Goal: Find contact information: Find contact information

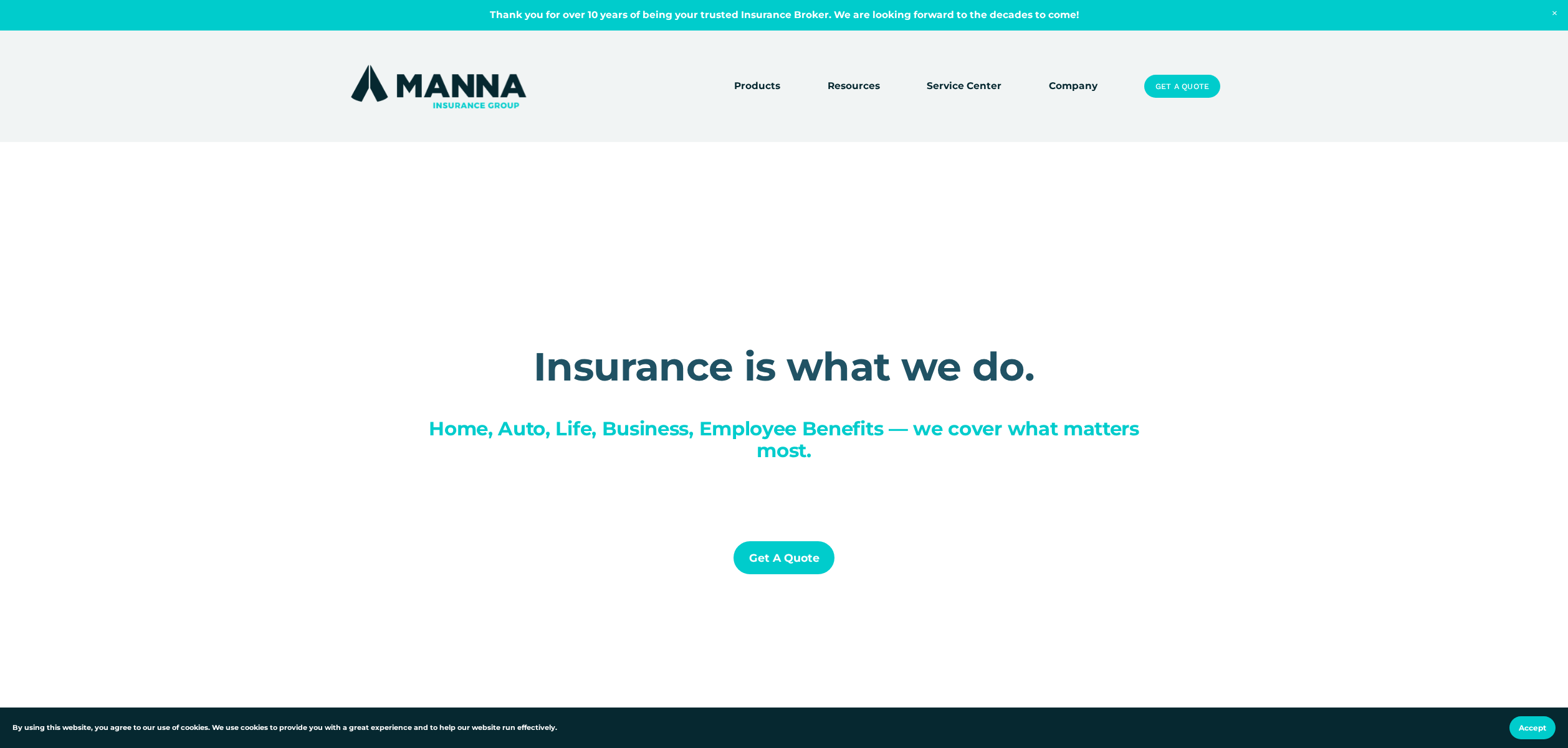
click at [1175, 285] on div "Insurance is what we do. Home, Auto, Life, Business, Employee Benefits — we cov…" at bounding box center [784, 475] width 1568 height 665
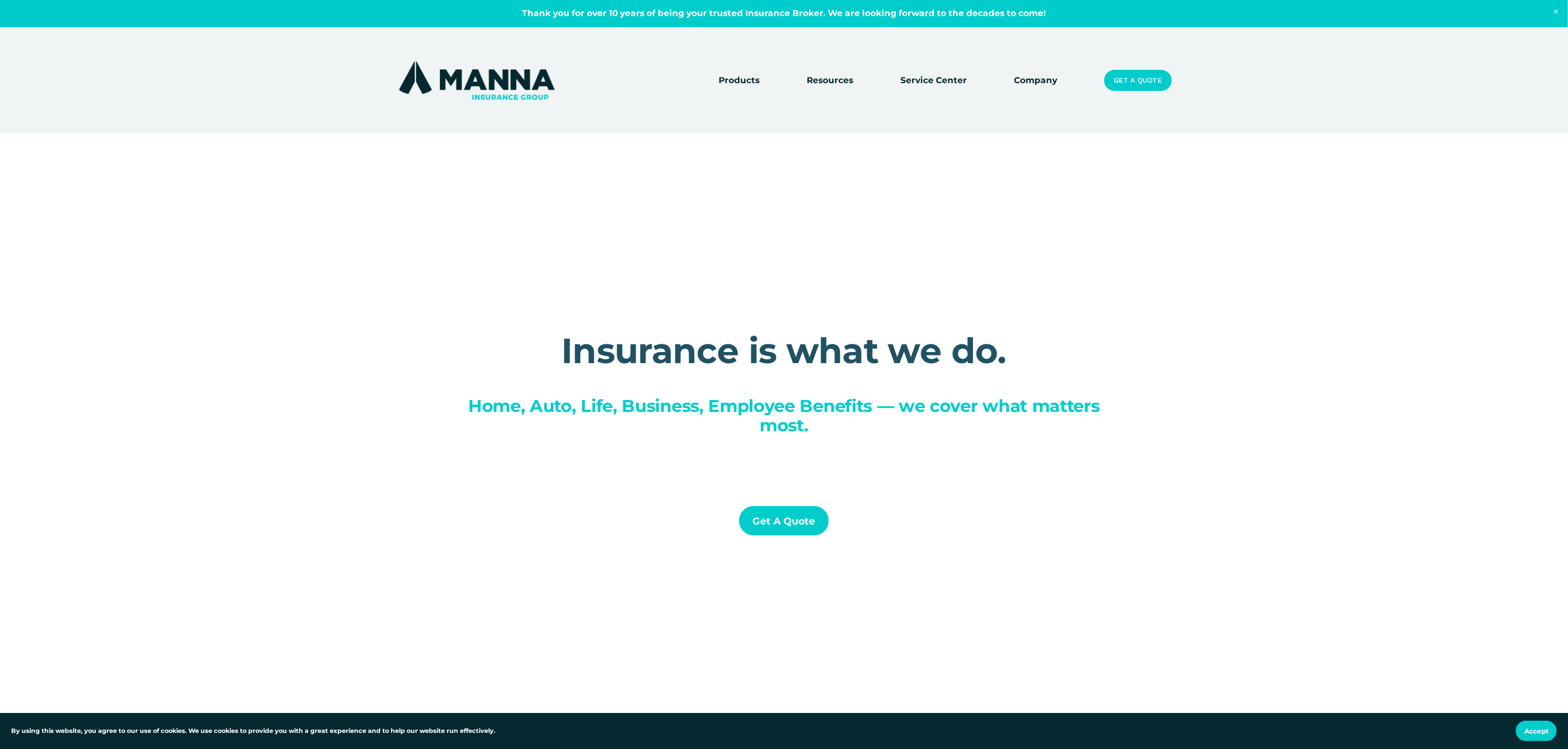
click at [1032, 80] on link "Company" at bounding box center [1036, 81] width 43 height 15
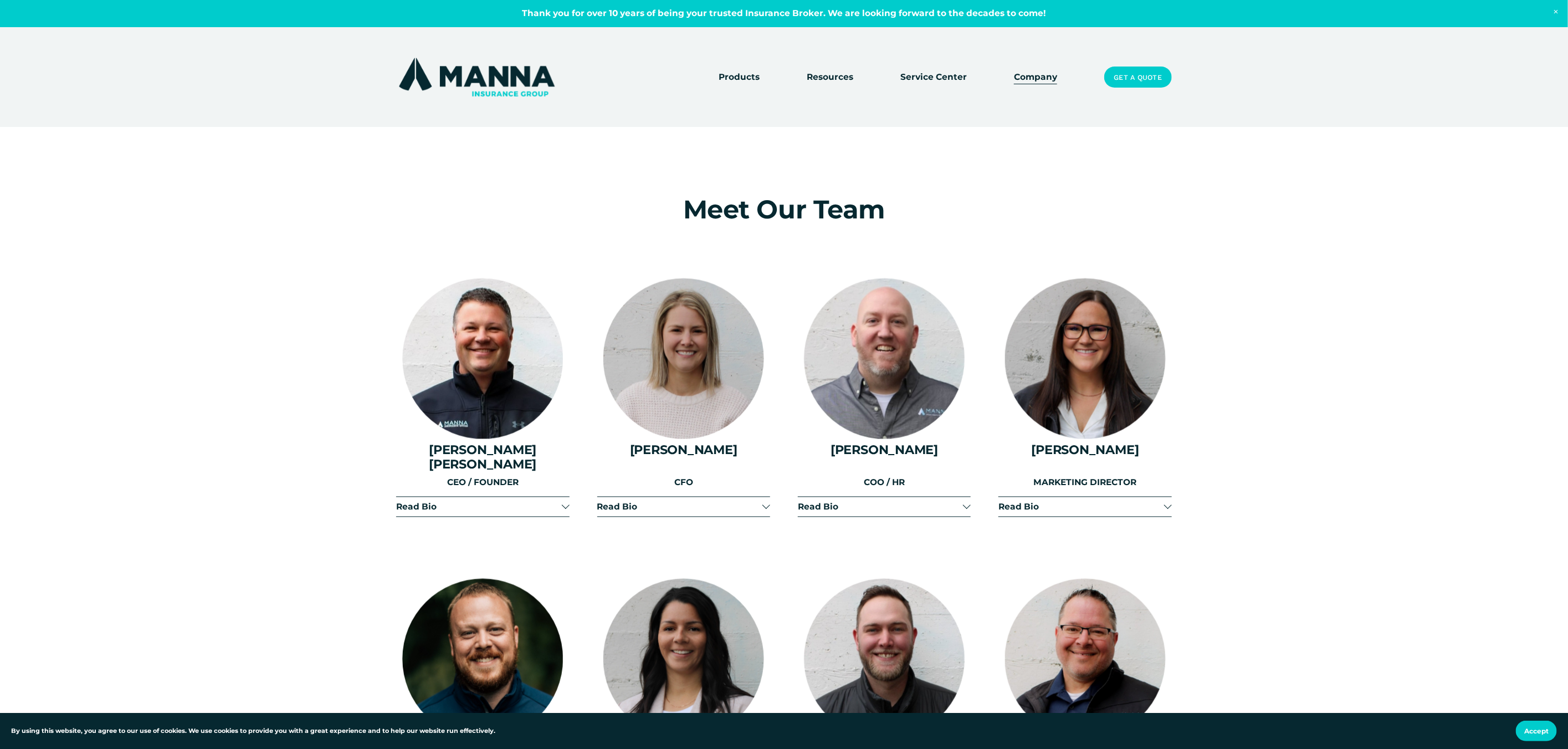
scroll to position [1407, 0]
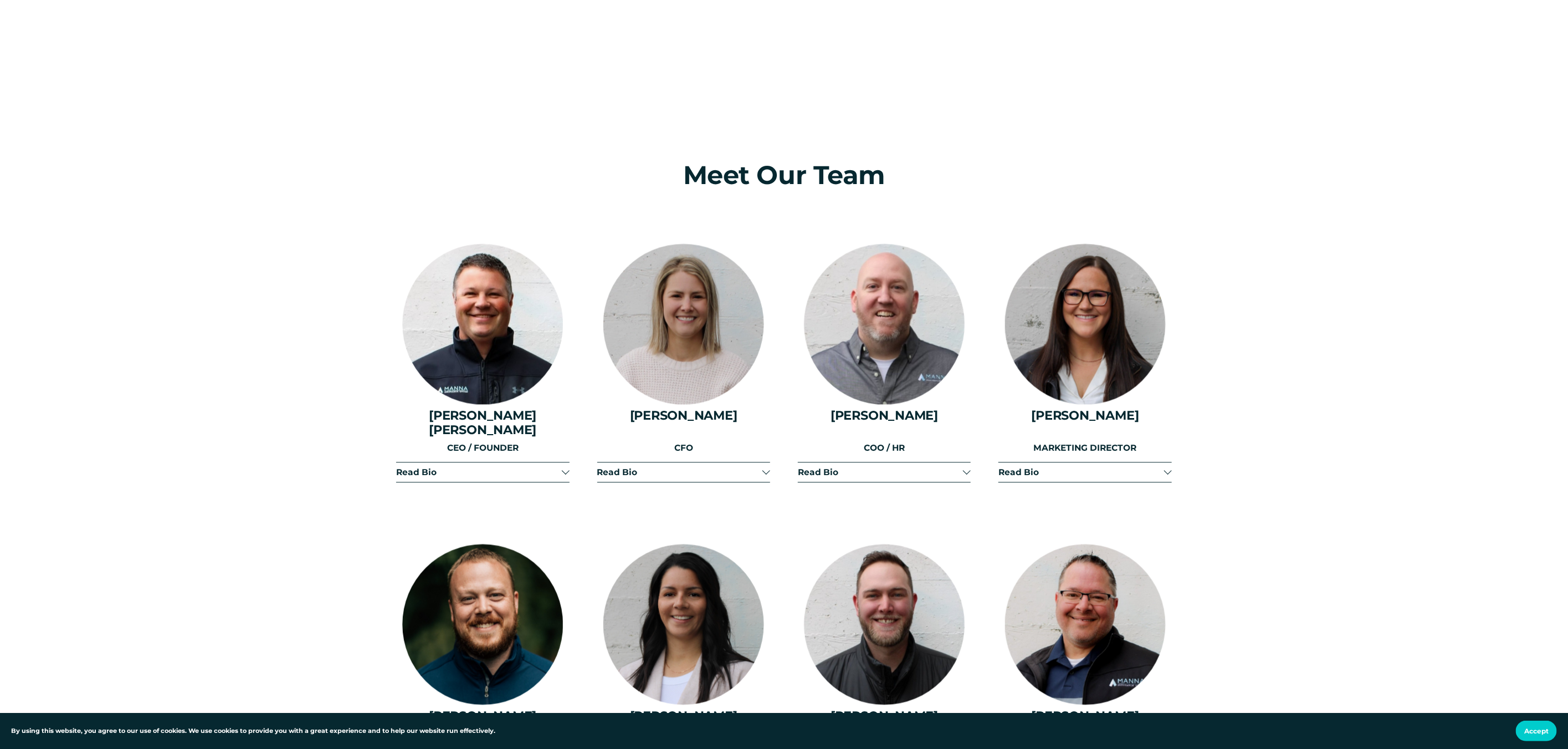
drag, startPoint x: 1291, startPoint y: 293, endPoint x: 1242, endPoint y: 196, distance: 108.7
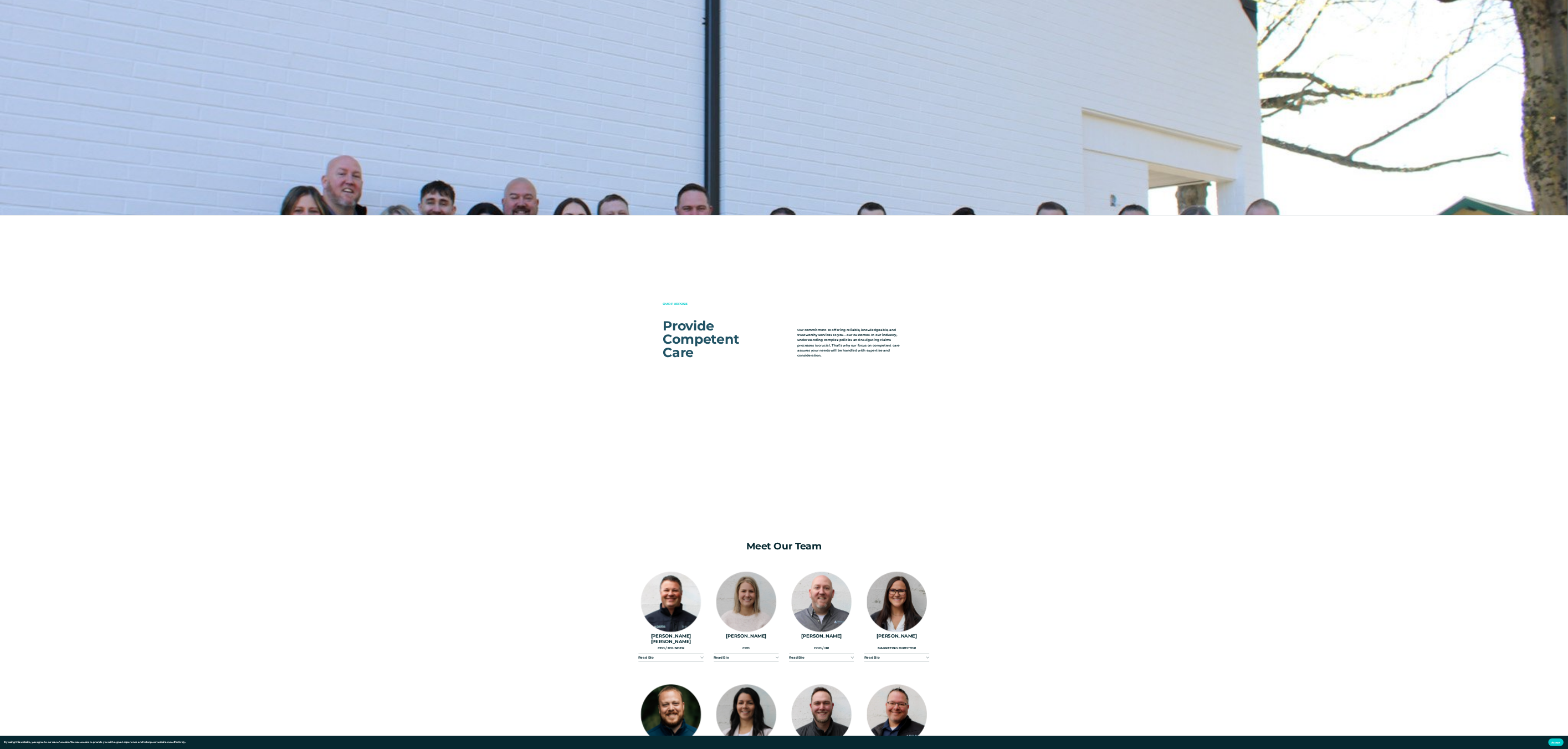
scroll to position [1799, 0]
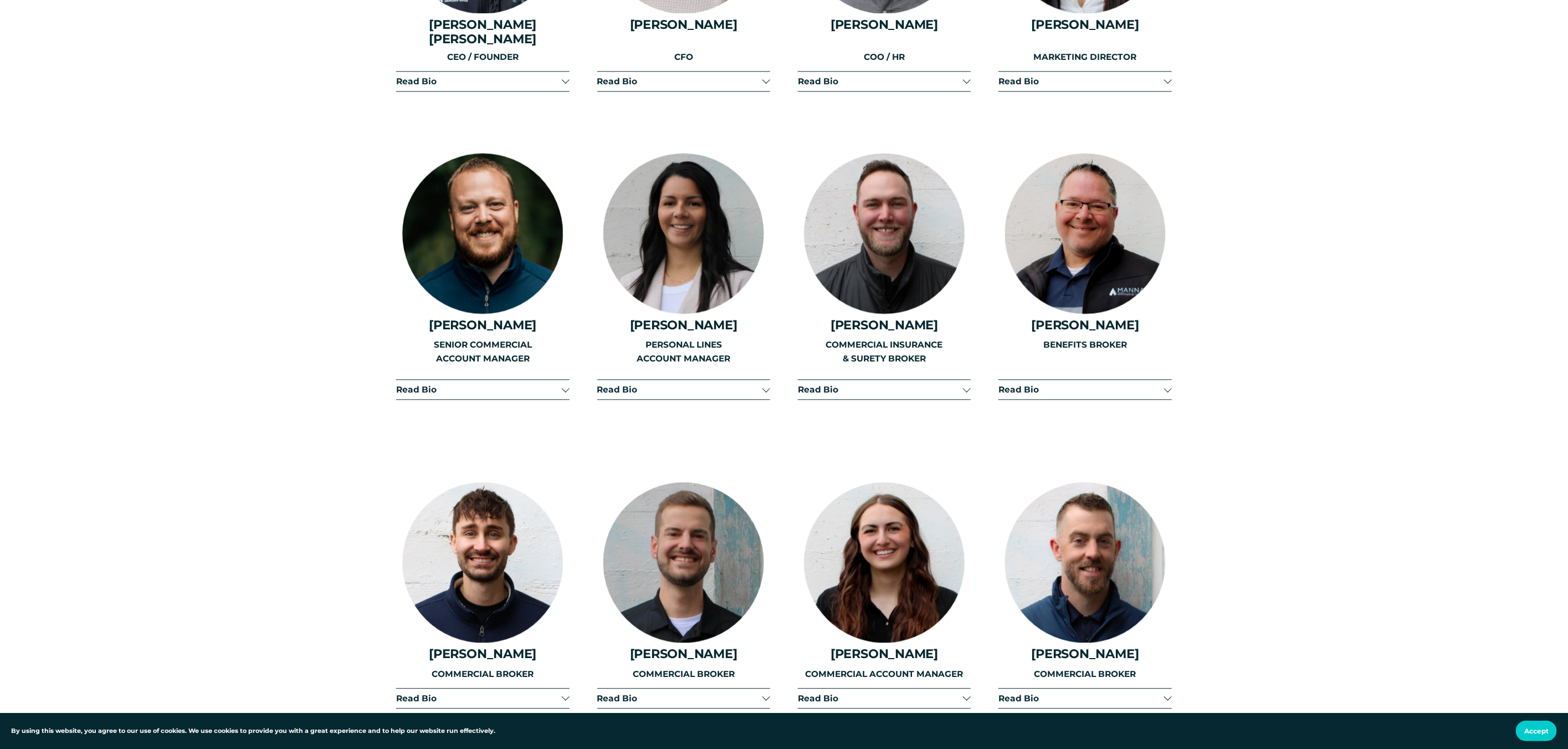
click at [1172, 371] on div "Meet Our Team Daniel Vander Kooi CEO / FOUNDER" at bounding box center [784, 731] width 1568 height 1921
click at [1172, 386] on div at bounding box center [1167, 390] width 8 height 8
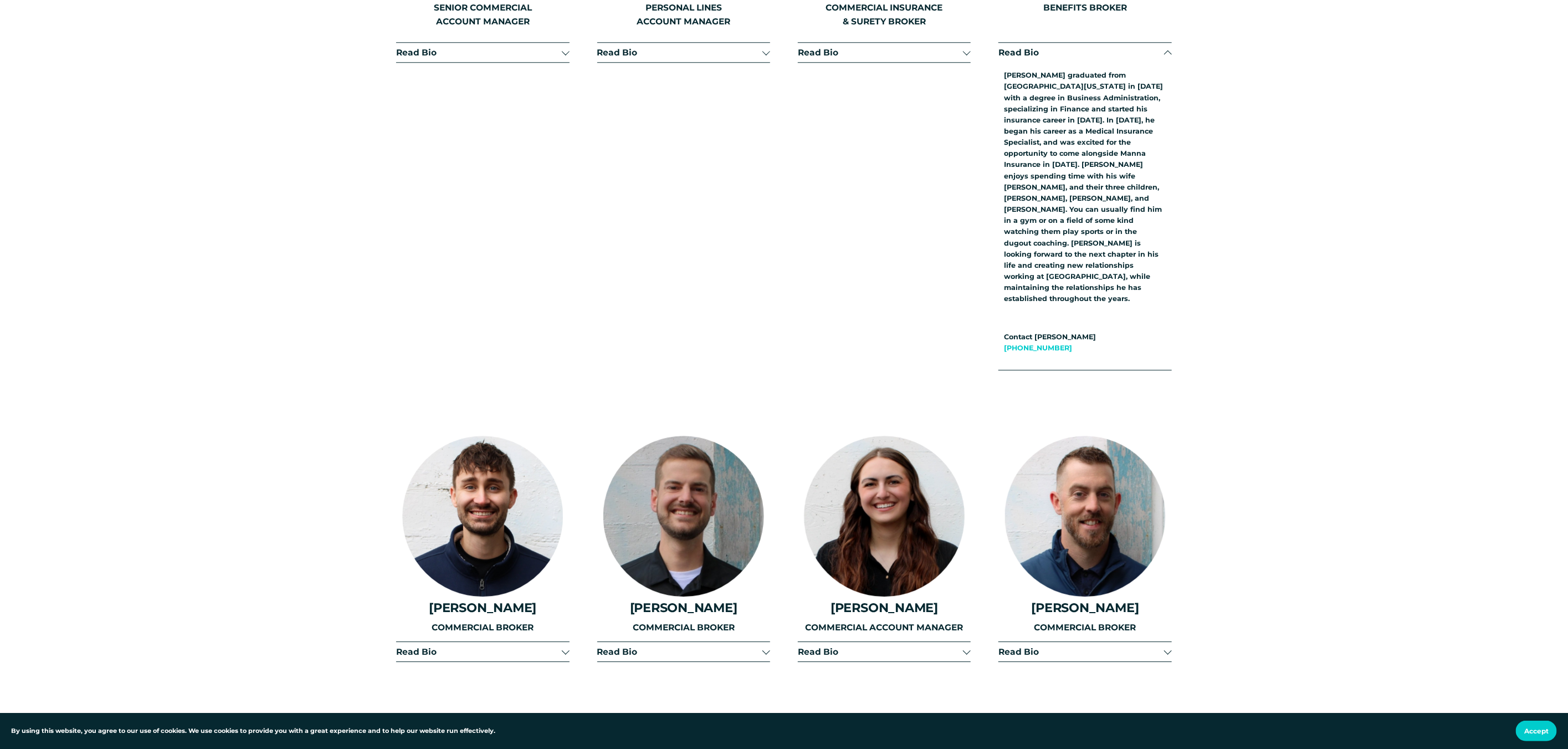
scroll to position [2205, 0]
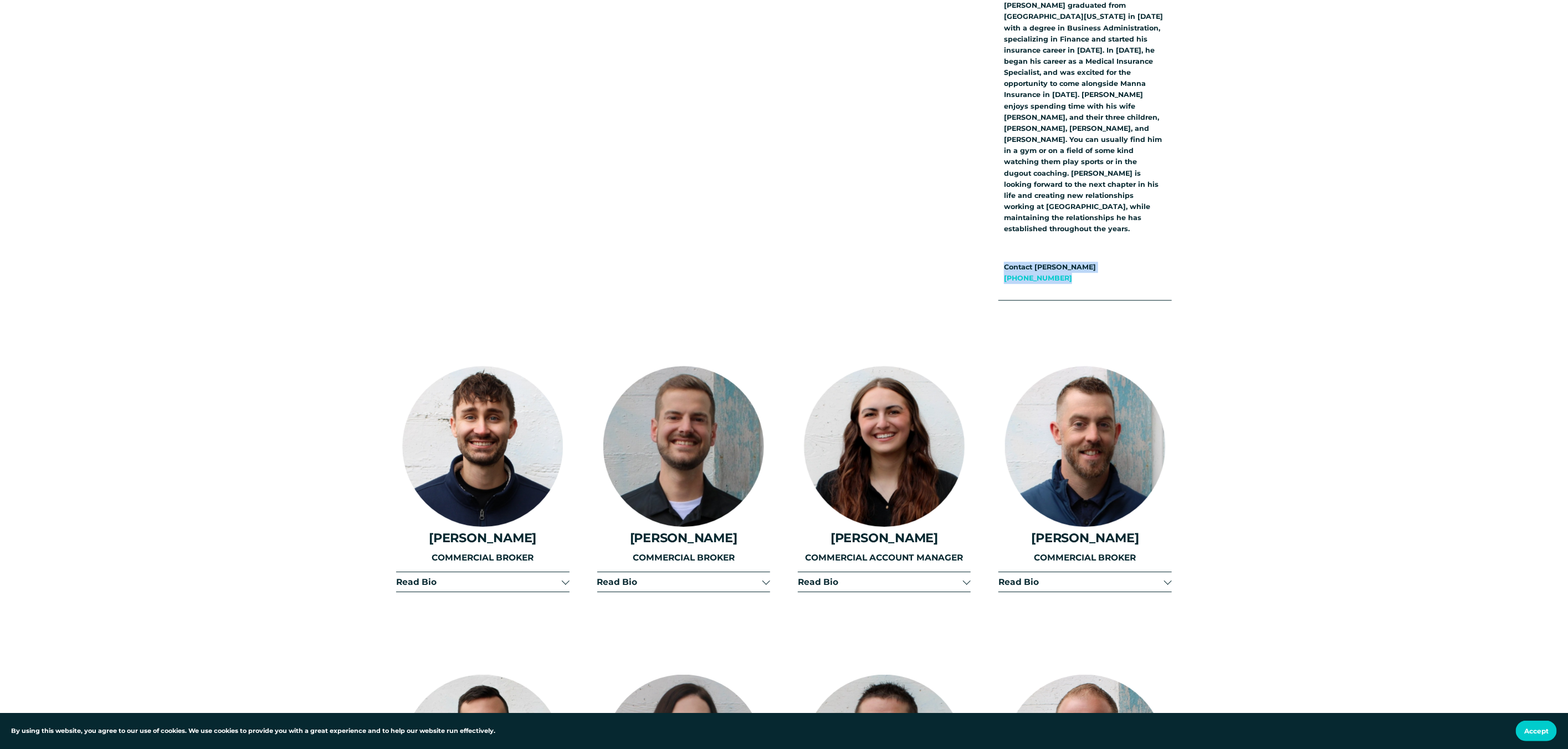
drag, startPoint x: 1567, startPoint y: 202, endPoint x: 1562, endPoint y: 238, distance: 36.3
click at [1562, 238] on div "Meet Our Team Daniel Vander Kooi CEO / FOUNDER" at bounding box center [784, 469] width 1568 height 2212
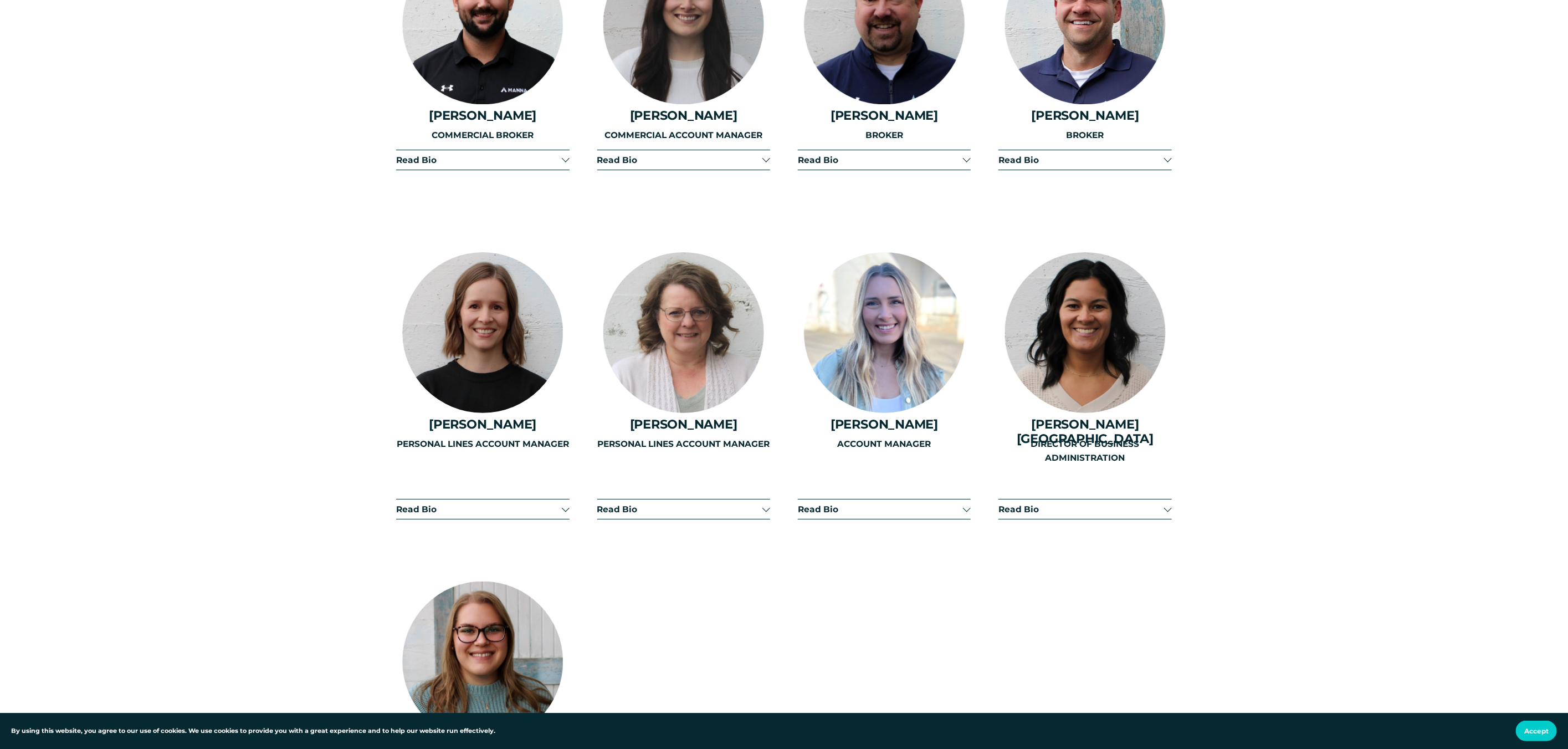
scroll to position [2831, 0]
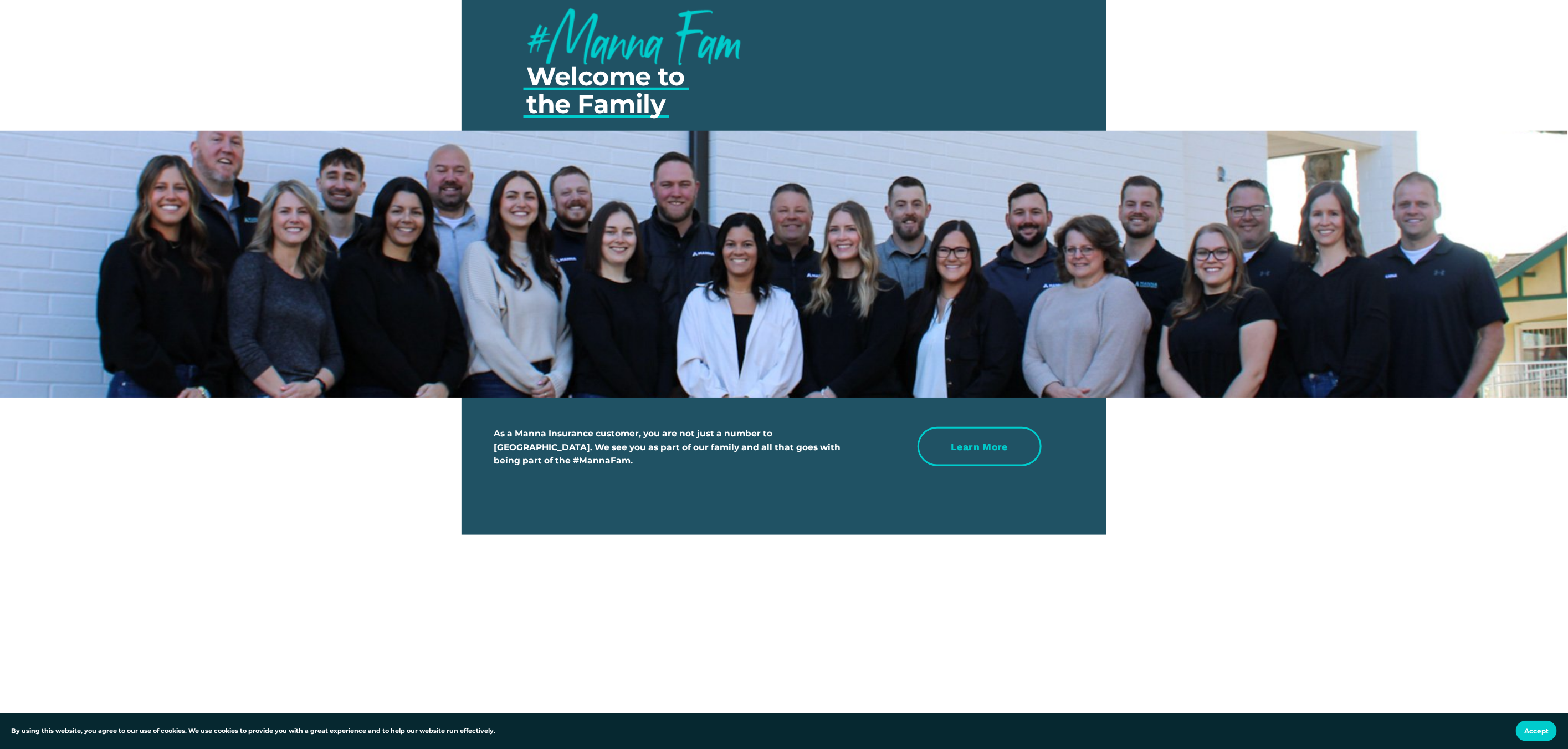
scroll to position [4324, 0]
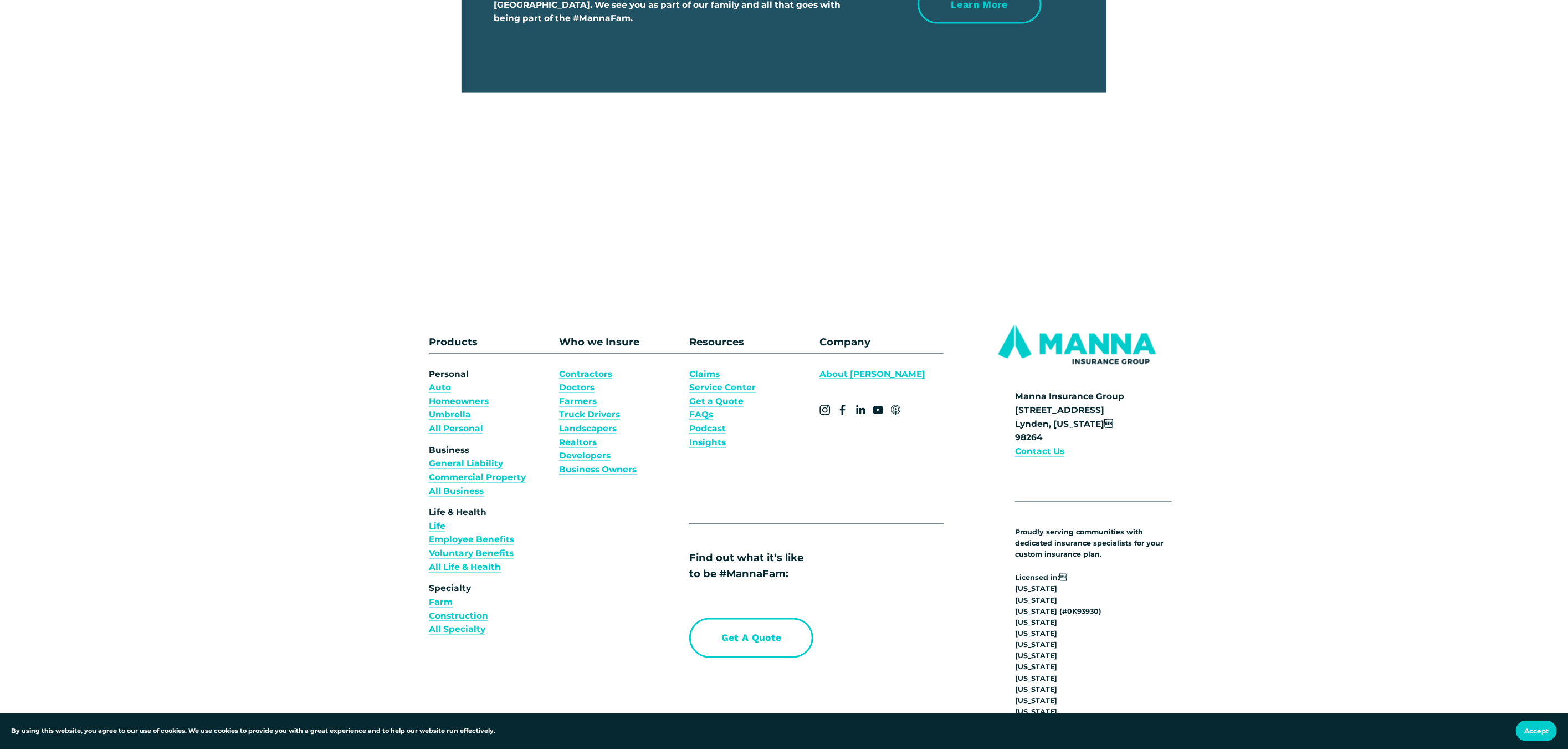
click at [574, 411] on link "Contractors Doctors Farmers Truck Drivers Landscapers Realtors Developers" at bounding box center [589, 415] width 61 height 95
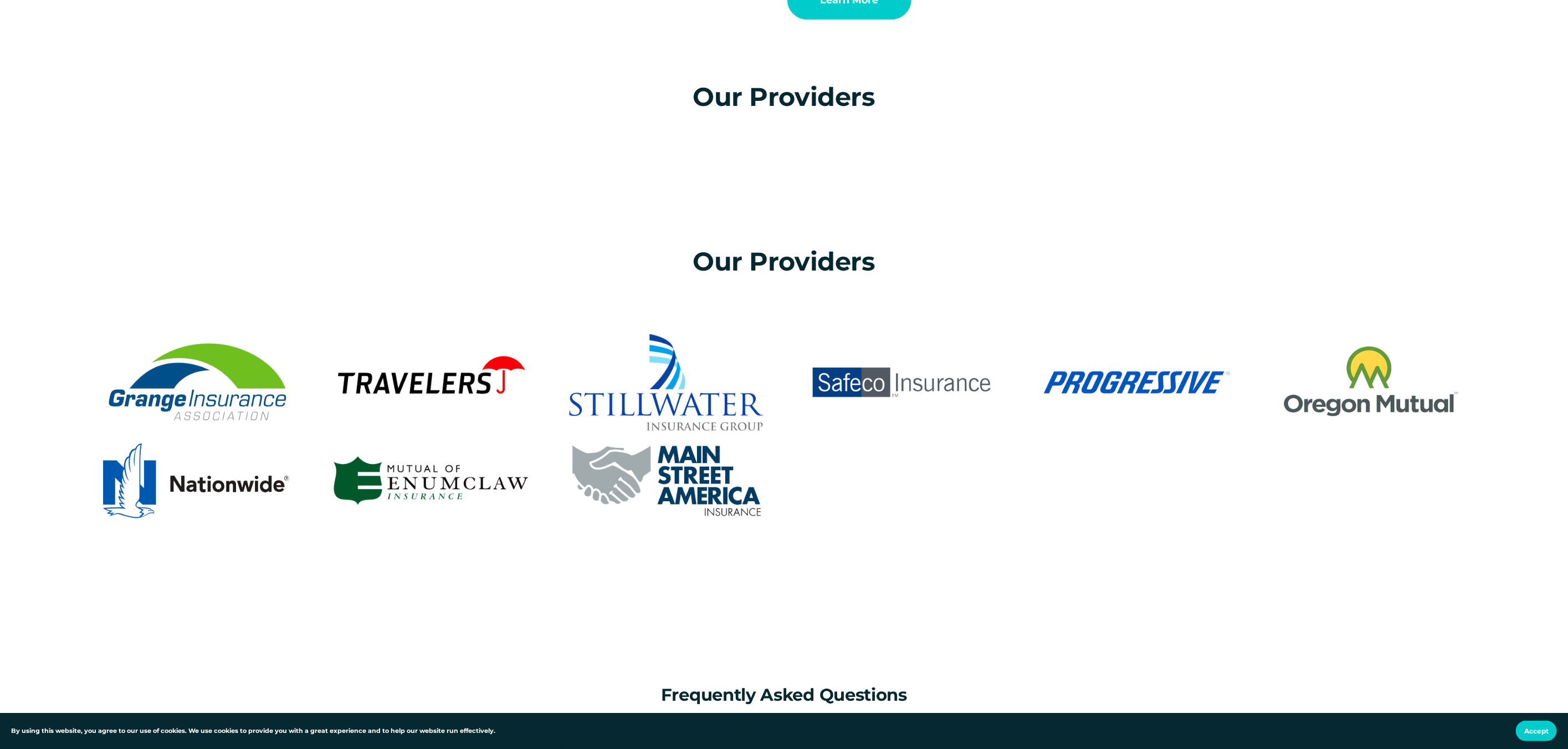
scroll to position [2494, 0]
